Goal: Information Seeking & Learning: Learn about a topic

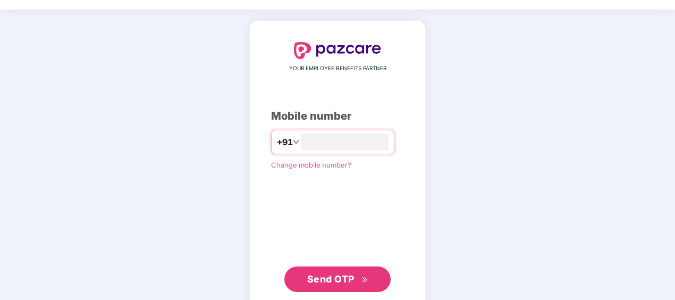
scroll to position [52, 0]
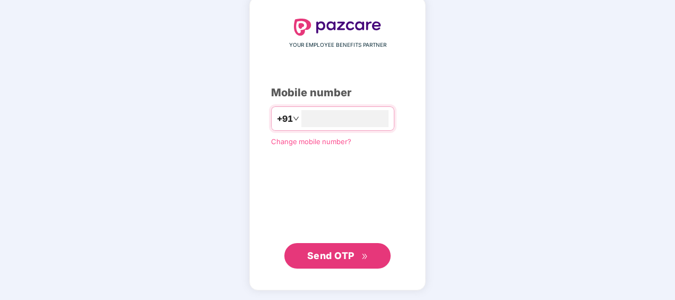
type input "**********"
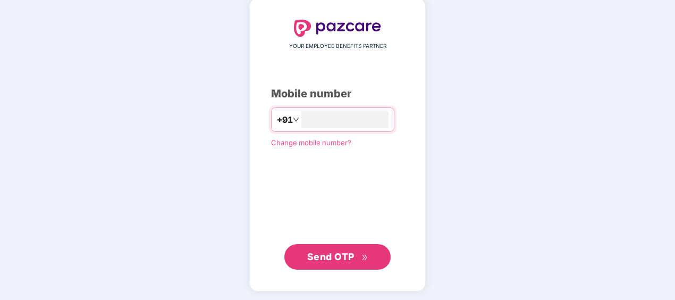
click at [339, 256] on span "Send OTP" at bounding box center [330, 256] width 47 height 11
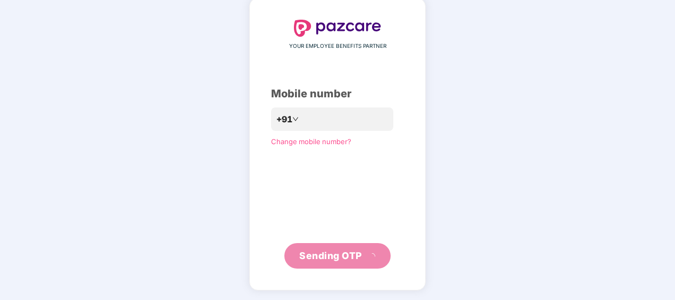
scroll to position [47, 0]
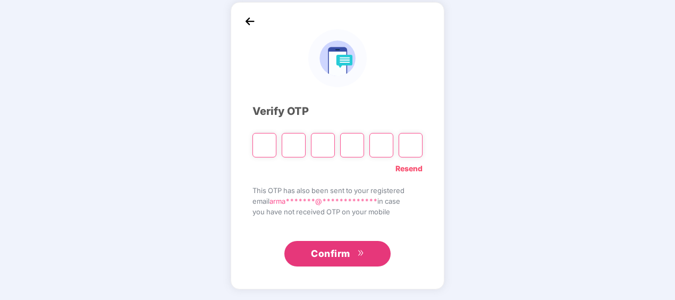
type input "*"
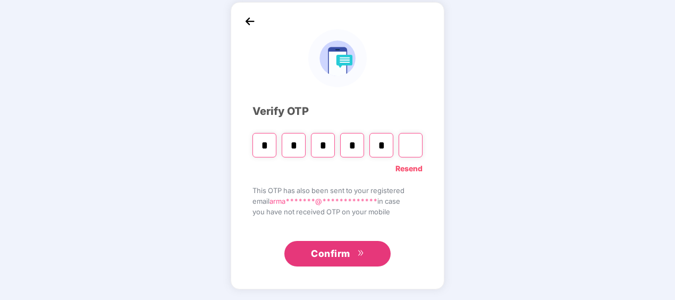
type input "*"
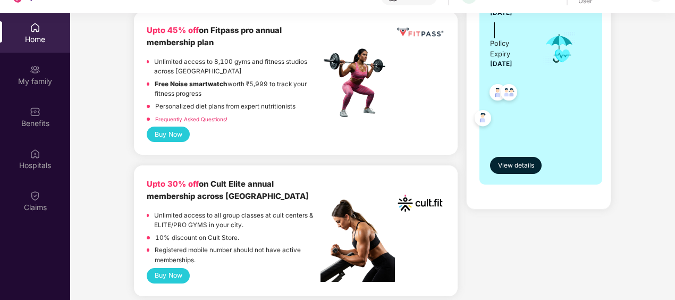
scroll to position [319, 0]
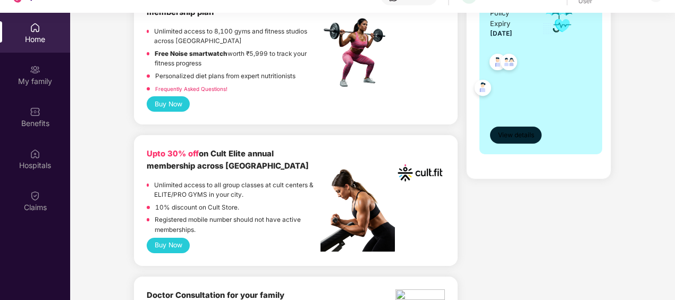
click at [518, 135] on span "View details" at bounding box center [516, 135] width 36 height 10
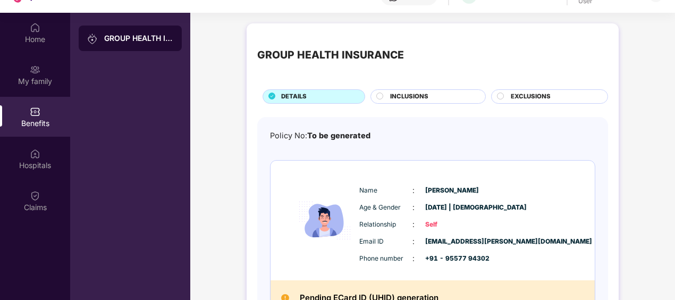
click at [396, 93] on span "INCLUSIONS" at bounding box center [409, 97] width 38 height 10
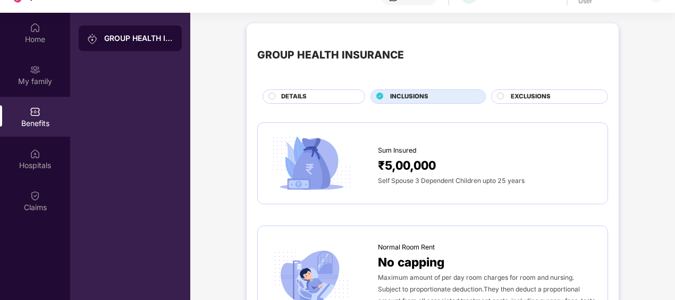
click at [537, 93] on span "EXCLUSIONS" at bounding box center [530, 97] width 40 height 10
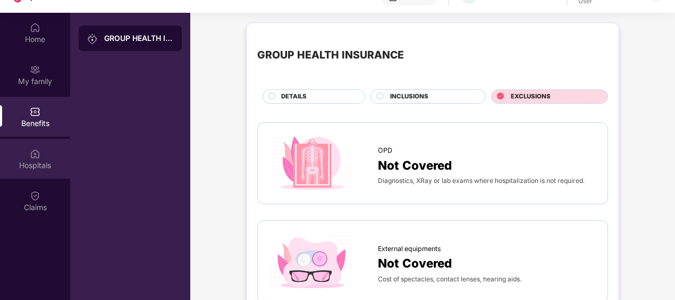
click at [29, 156] on div "Hospitals" at bounding box center [35, 159] width 70 height 40
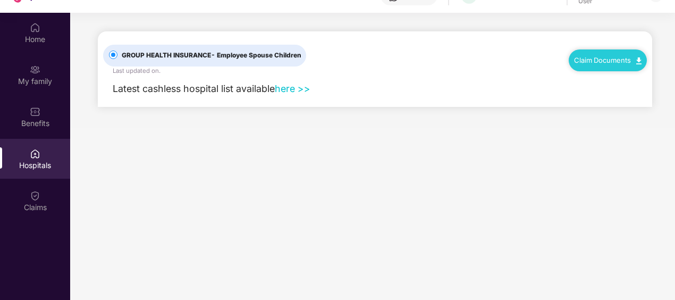
click at [299, 86] on link "here >>" at bounding box center [293, 88] width 36 height 11
click at [35, 195] on img at bounding box center [35, 195] width 11 height 11
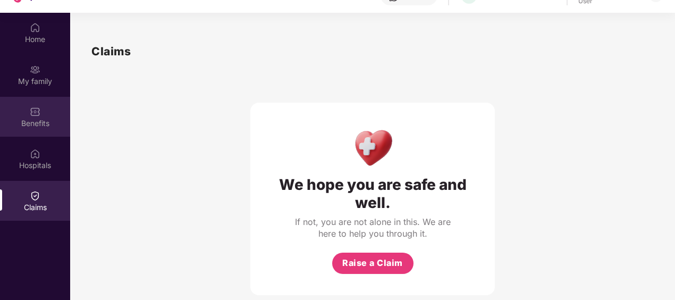
click at [29, 109] on div "Benefits" at bounding box center [35, 117] width 70 height 40
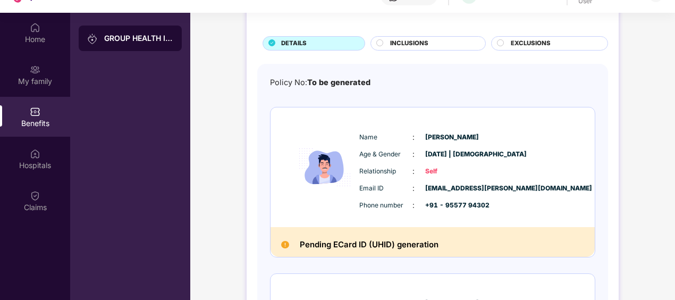
scroll to position [53, 0]
click at [503, 41] on icon at bounding box center [500, 42] width 7 height 7
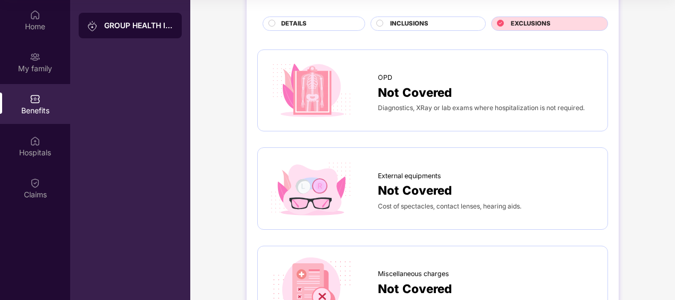
scroll to position [0, 0]
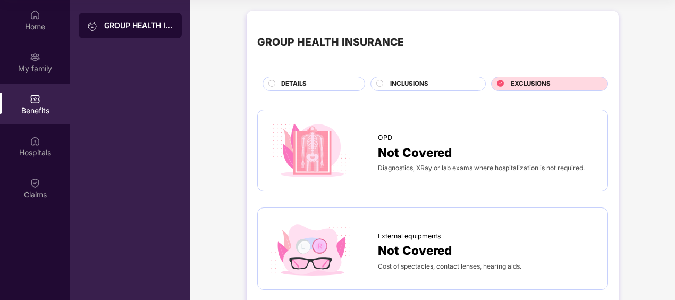
click at [404, 83] on span "INCLUSIONS" at bounding box center [409, 84] width 38 height 10
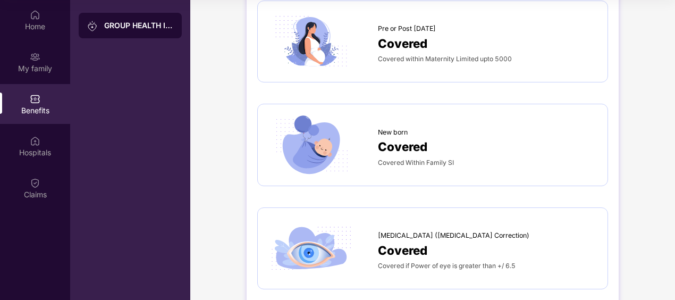
scroll to position [957, 0]
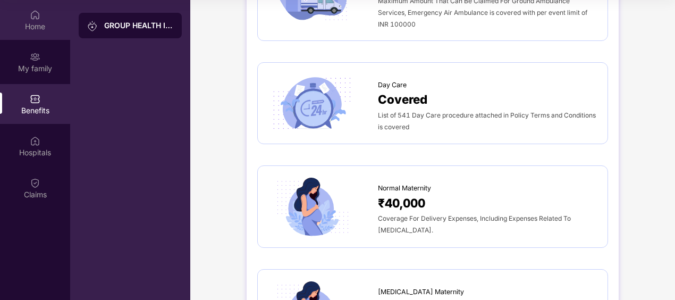
click at [37, 24] on div "Home" at bounding box center [35, 26] width 70 height 11
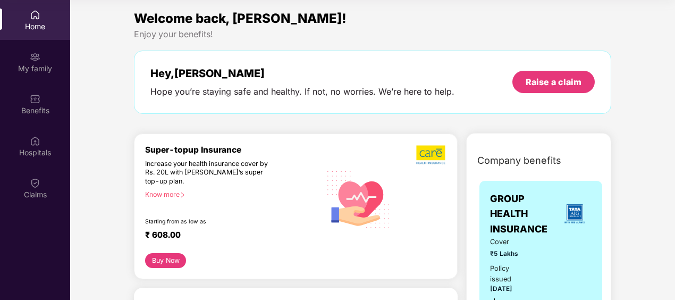
drag, startPoint x: 119, startPoint y: 193, endPoint x: 120, endPoint y: 22, distance: 171.1
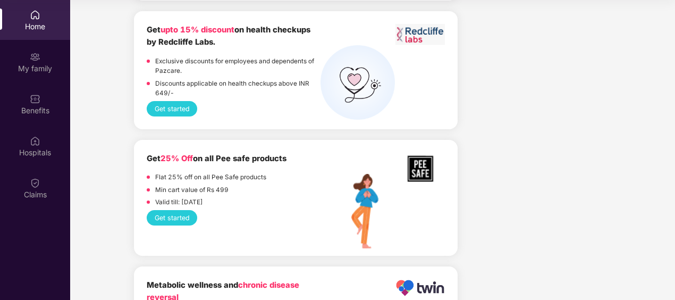
scroll to position [2550, 0]
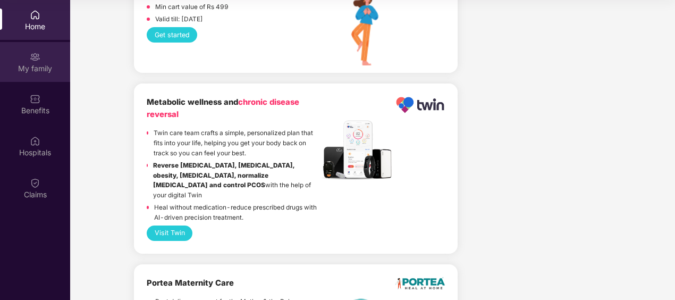
click at [36, 57] on img at bounding box center [35, 57] width 11 height 11
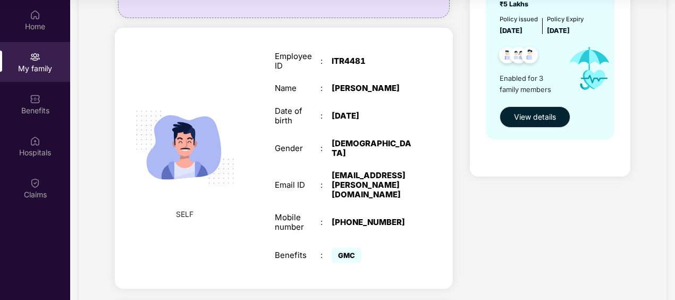
scroll to position [159, 0]
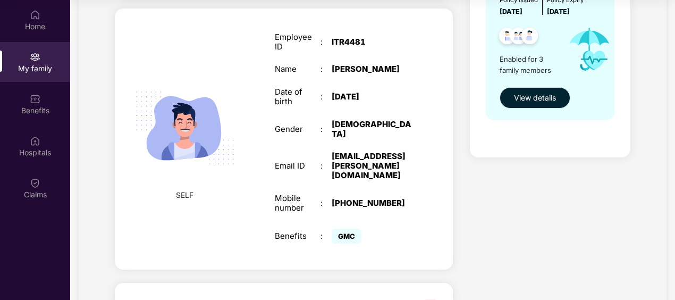
click at [531, 96] on span "View details" at bounding box center [535, 98] width 42 height 12
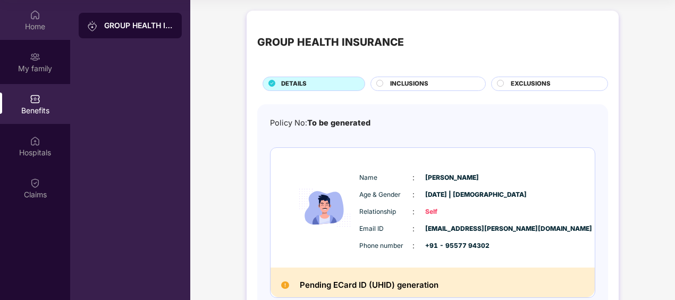
click at [36, 21] on div "Home" at bounding box center [35, 26] width 70 height 11
